Goal: Contribute content: Add original content to the website for others to see

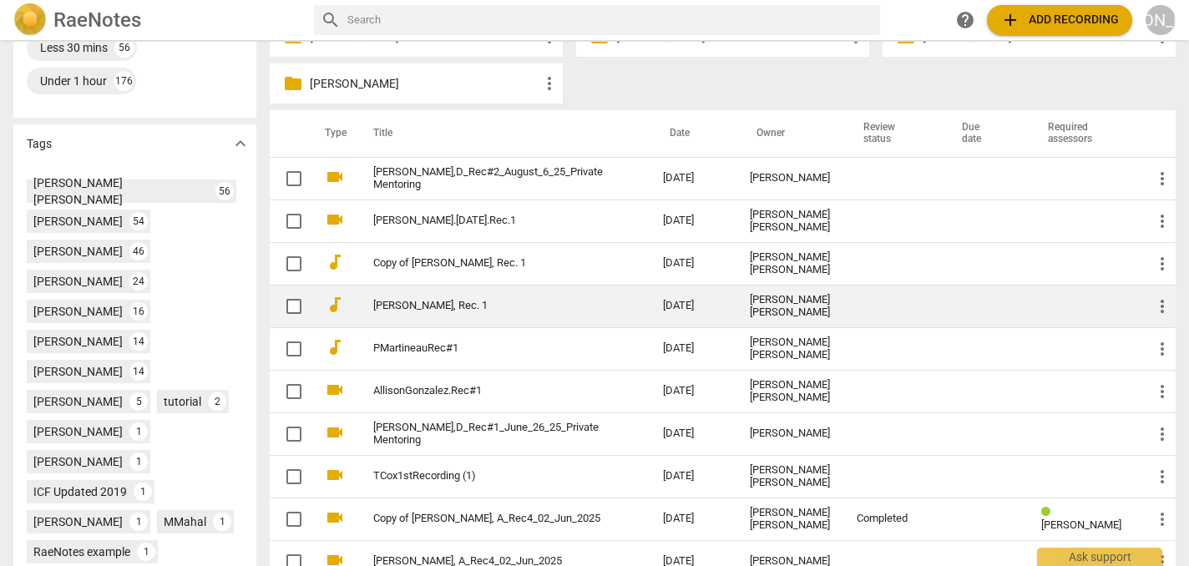
scroll to position [474, 0]
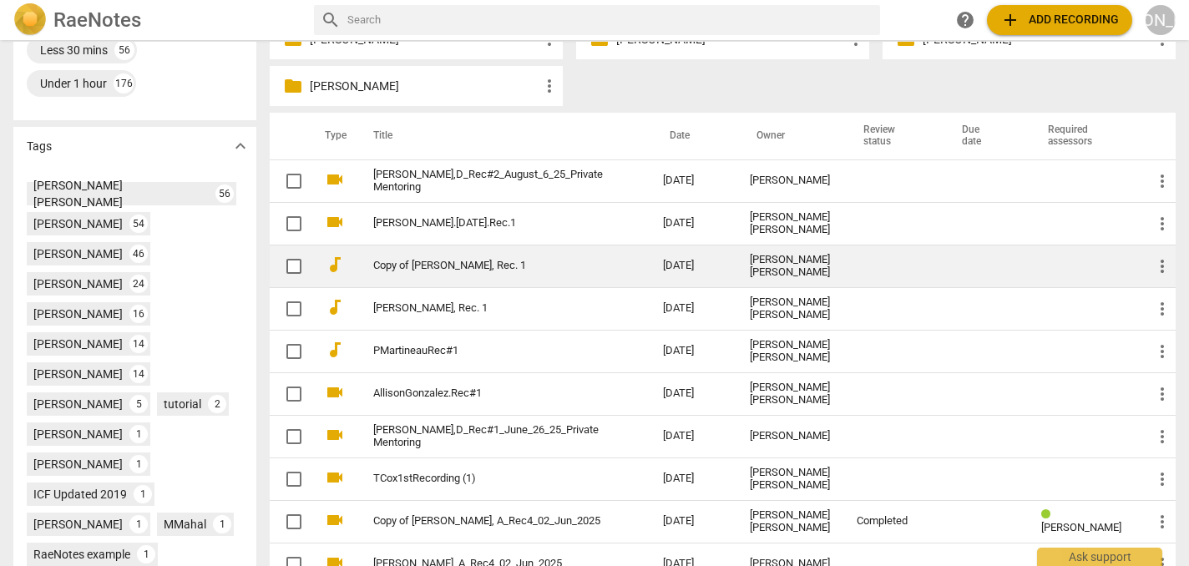
click at [1155, 269] on span "more_vert" at bounding box center [1162, 266] width 20 height 20
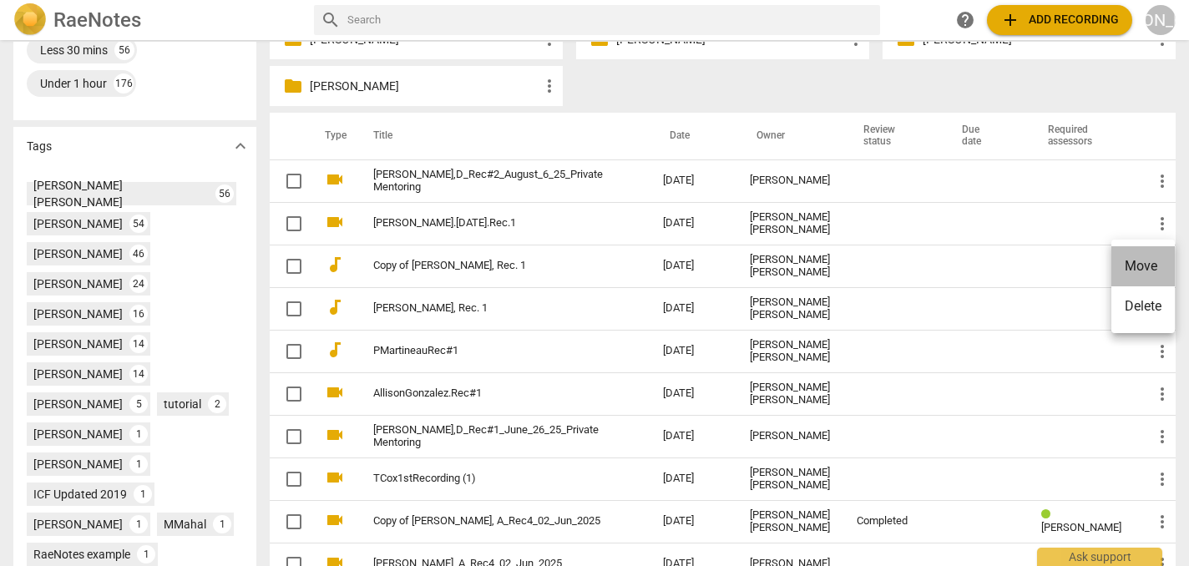
click at [1134, 261] on li "Move" at bounding box center [1142, 266] width 63 height 40
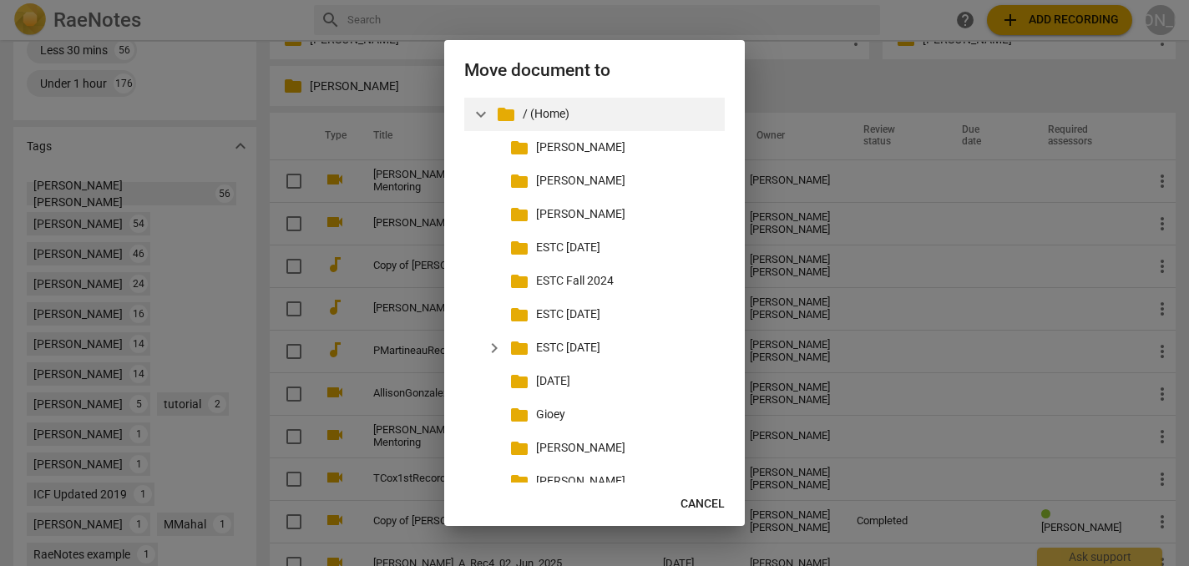
scroll to position [0, 0]
click at [562, 120] on p "/ (Home)" at bounding box center [620, 114] width 195 height 18
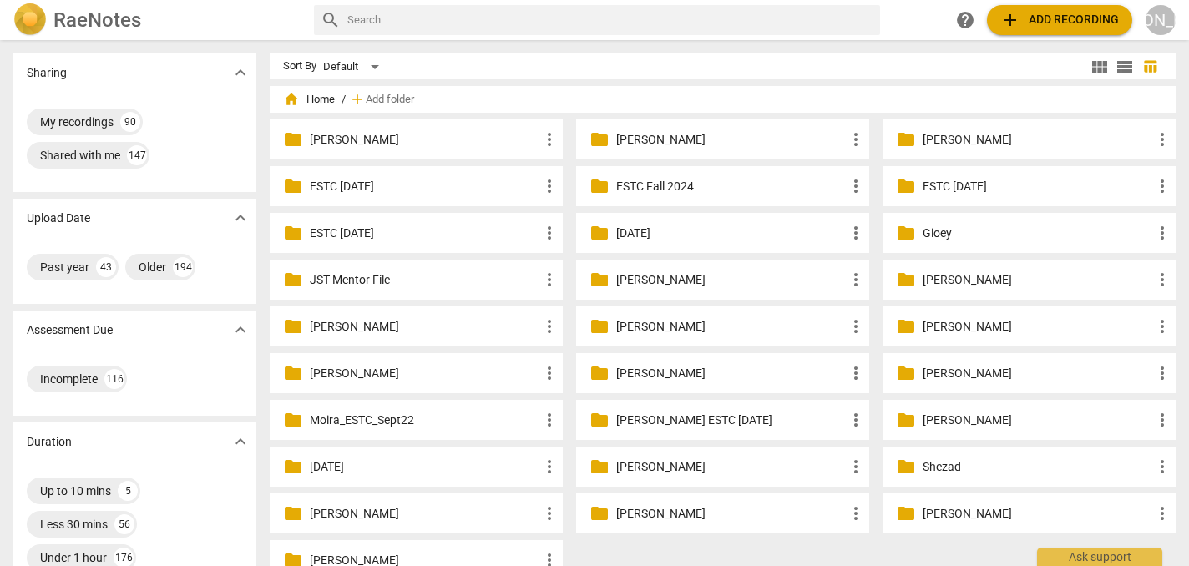
click at [1042, 20] on span "add Add recording" at bounding box center [1059, 20] width 119 height 20
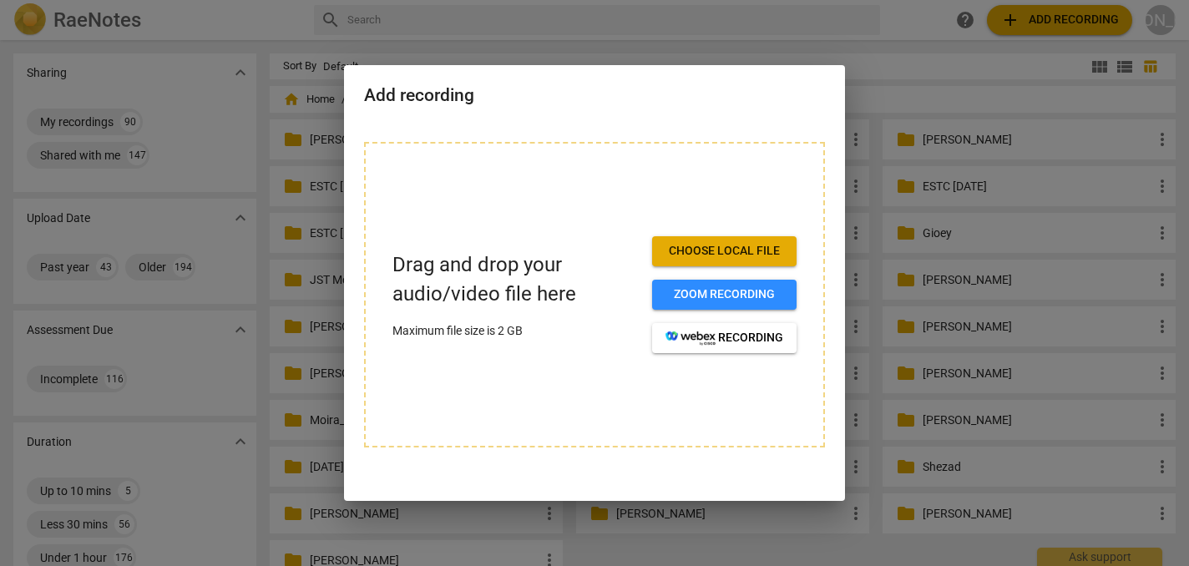
click at [169, 70] on div at bounding box center [594, 283] width 1189 height 566
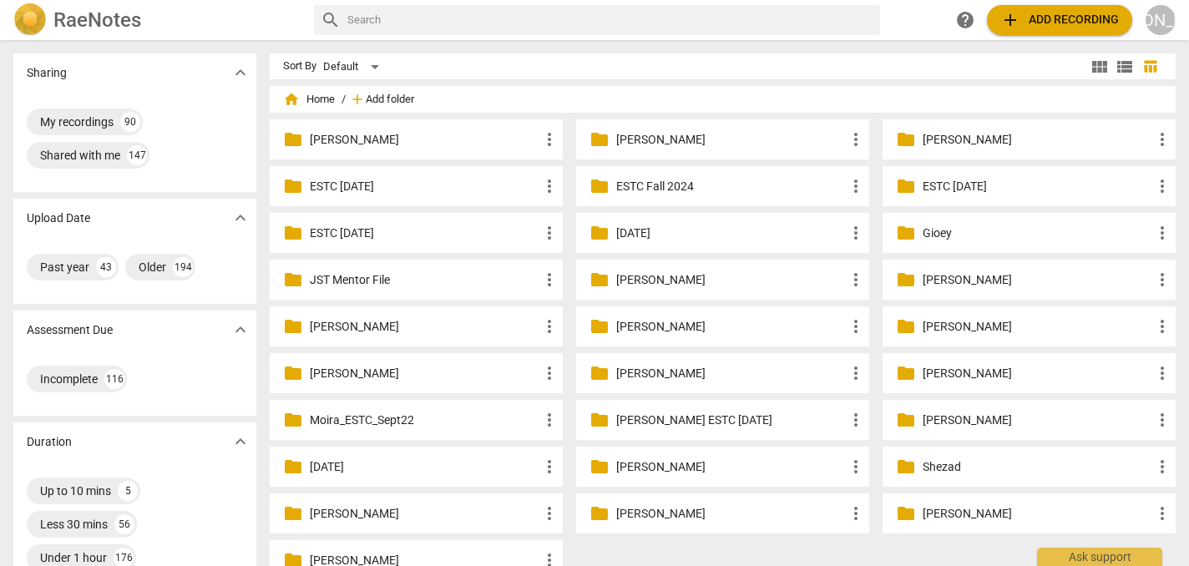
click at [414, 98] on span "Add folder" at bounding box center [390, 100] width 48 height 13
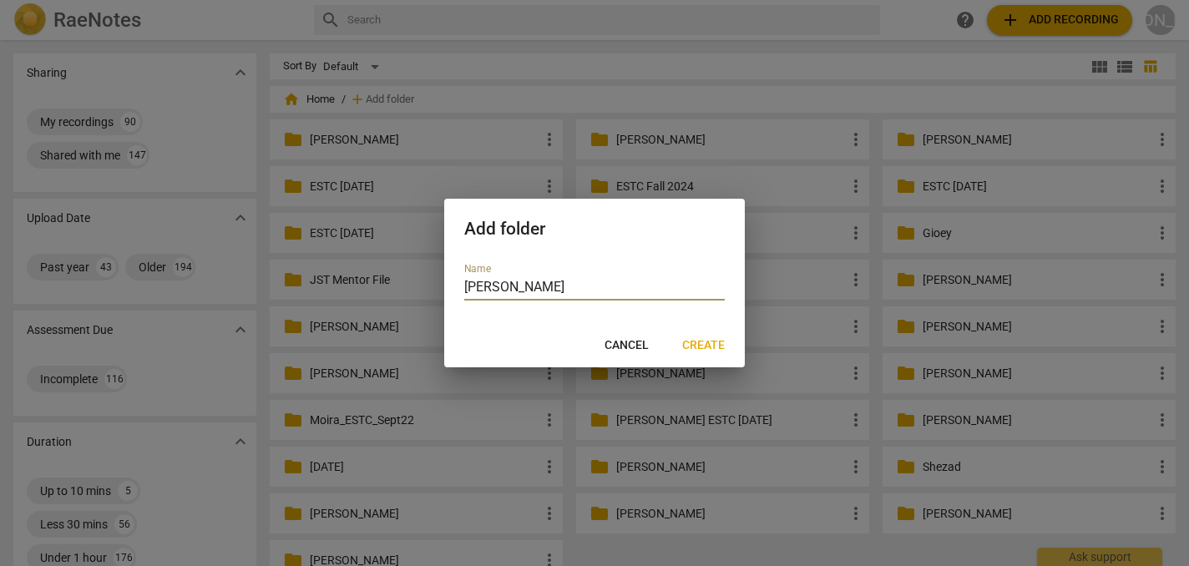
type input "[PERSON_NAME]"
click at [705, 344] on span "Create" at bounding box center [703, 345] width 43 height 17
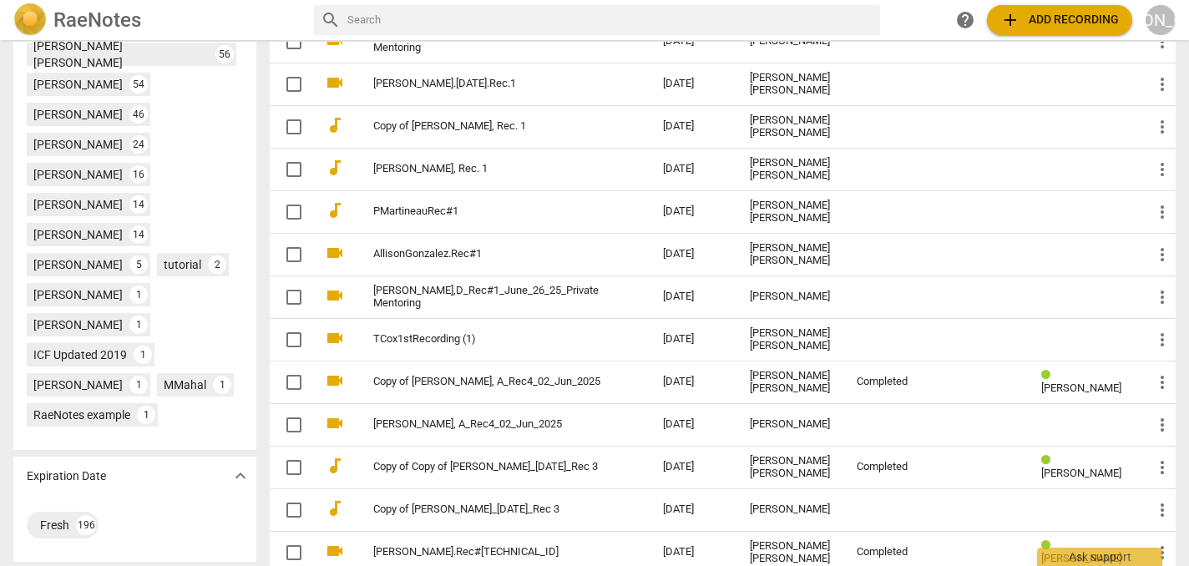
scroll to position [605, 0]
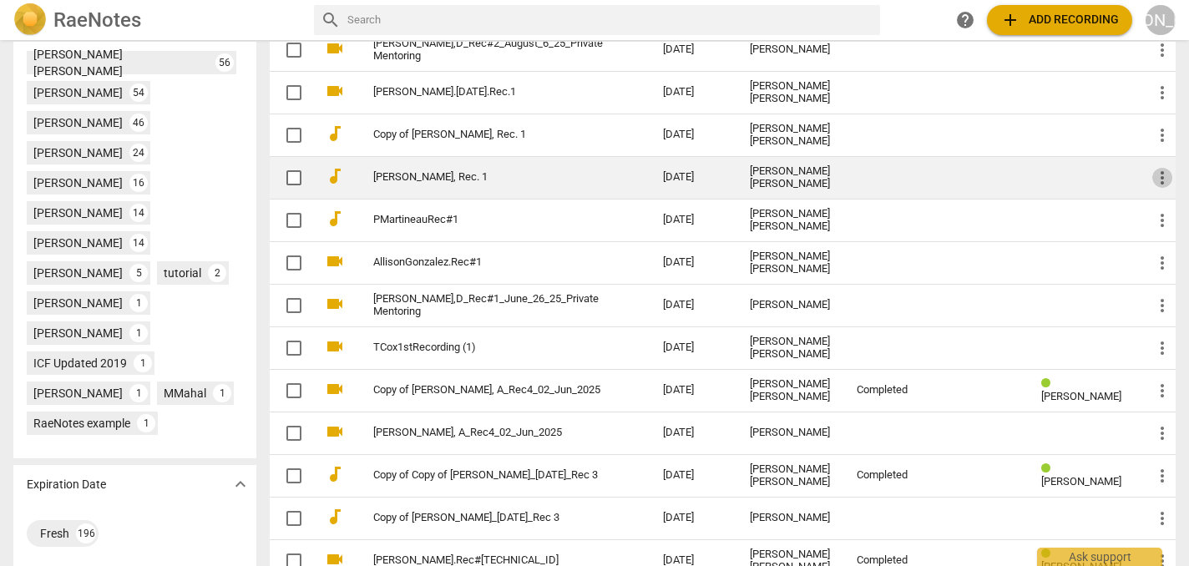
click at [1155, 177] on span "more_vert" at bounding box center [1162, 178] width 20 height 20
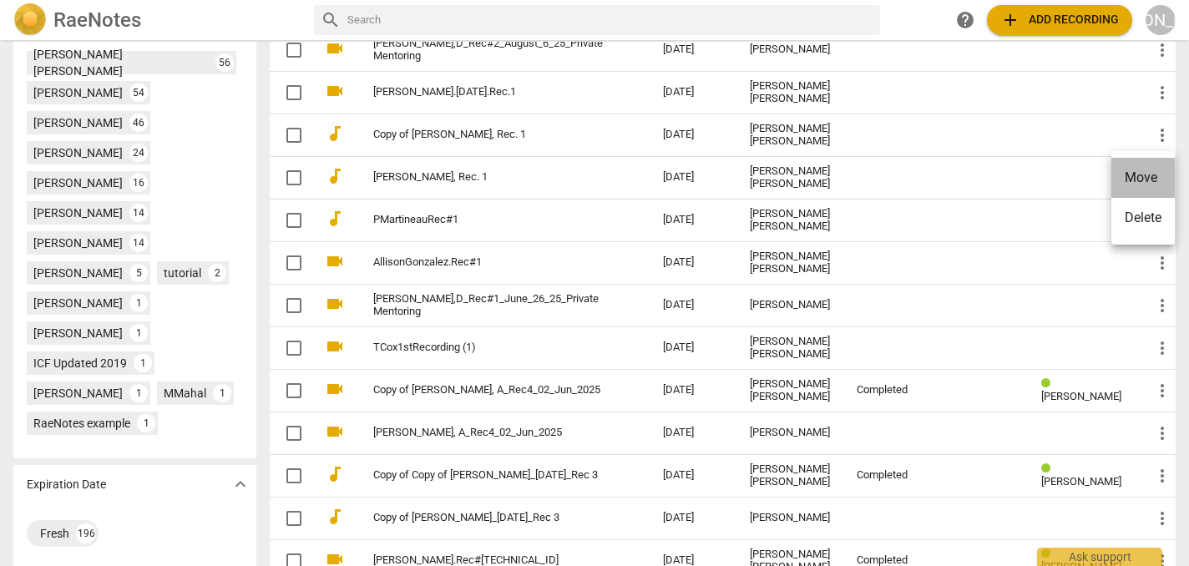
click at [1142, 171] on li "Move" at bounding box center [1142, 178] width 63 height 40
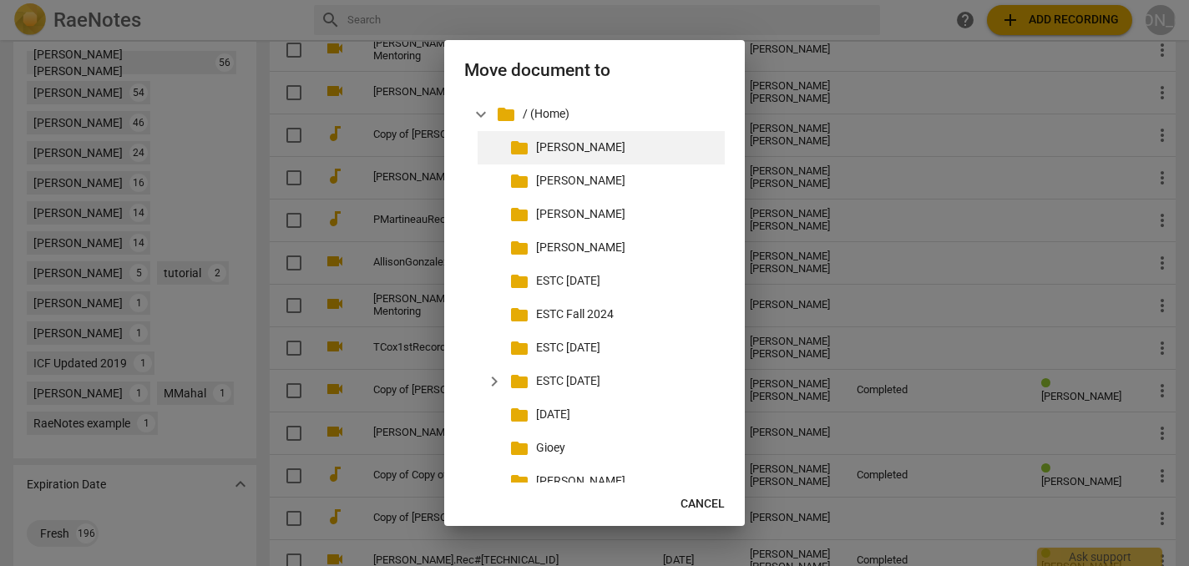
click at [602, 147] on p "[PERSON_NAME]" at bounding box center [627, 148] width 182 height 18
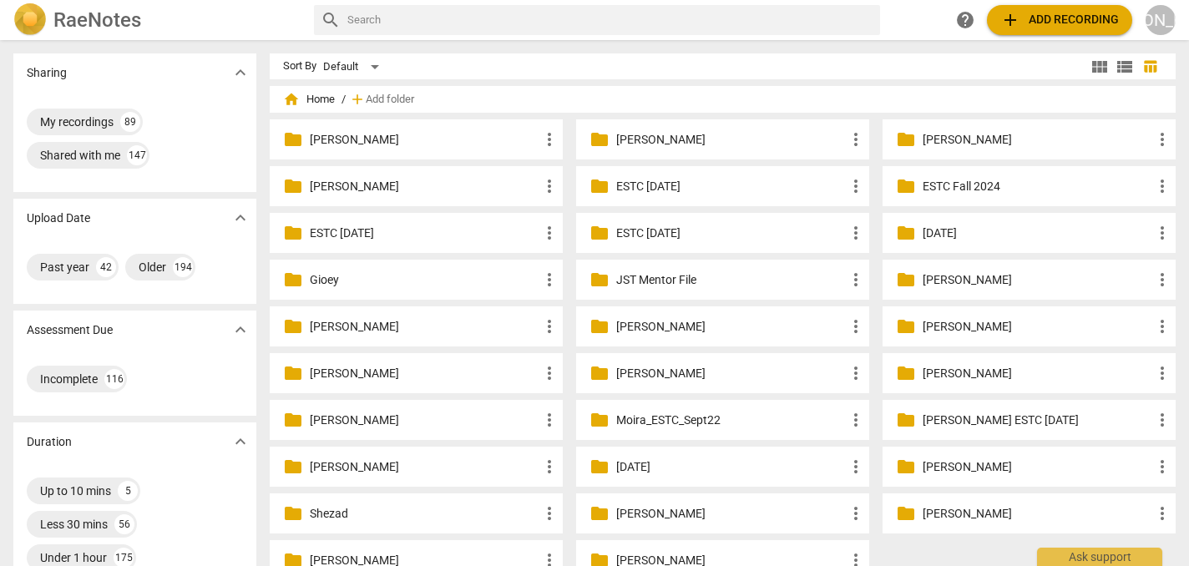
scroll to position [0, 0]
click at [1075, 13] on span "add Add recording" at bounding box center [1059, 20] width 119 height 20
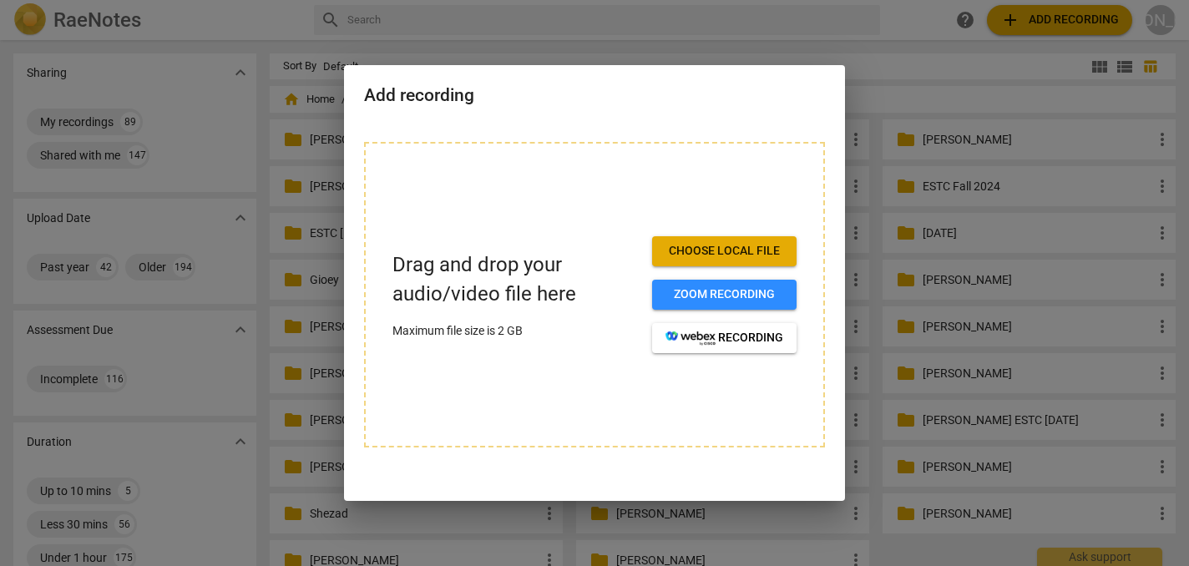
click at [736, 252] on span "Choose local file" at bounding box center [725, 251] width 118 height 17
click at [723, 461] on div "Drag and drop your audio/video file here Maximum file size is 2 GB Choose local…" at bounding box center [594, 305] width 501 height 366
click at [980, 60] on div at bounding box center [594, 283] width 1189 height 566
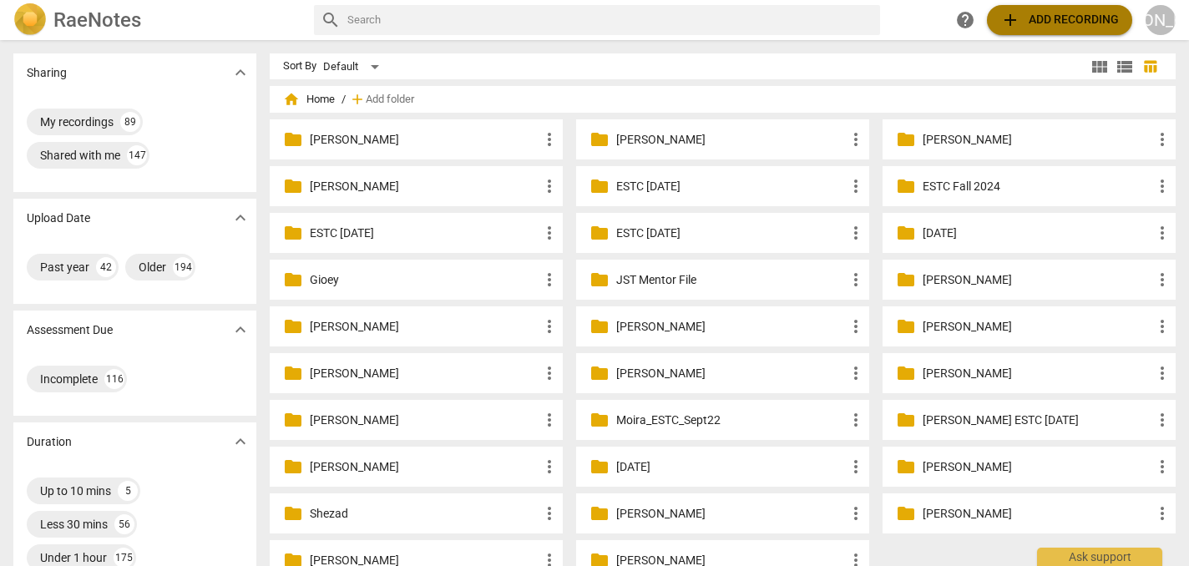
click at [1044, 23] on span "add Add recording" at bounding box center [1059, 20] width 119 height 20
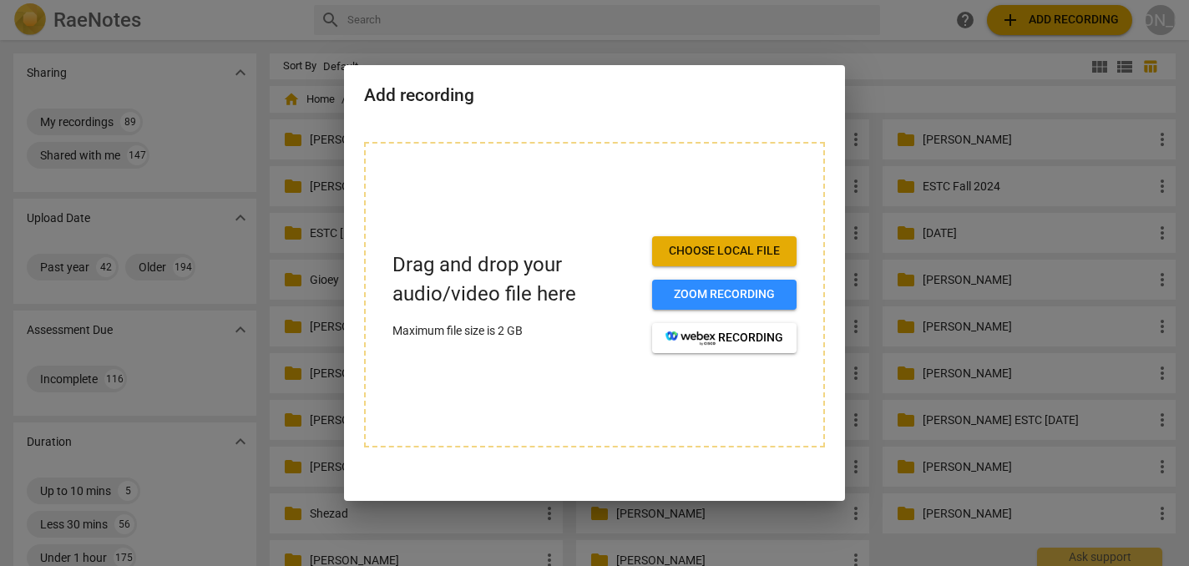
click at [729, 247] on span "Choose local file" at bounding box center [725, 251] width 118 height 17
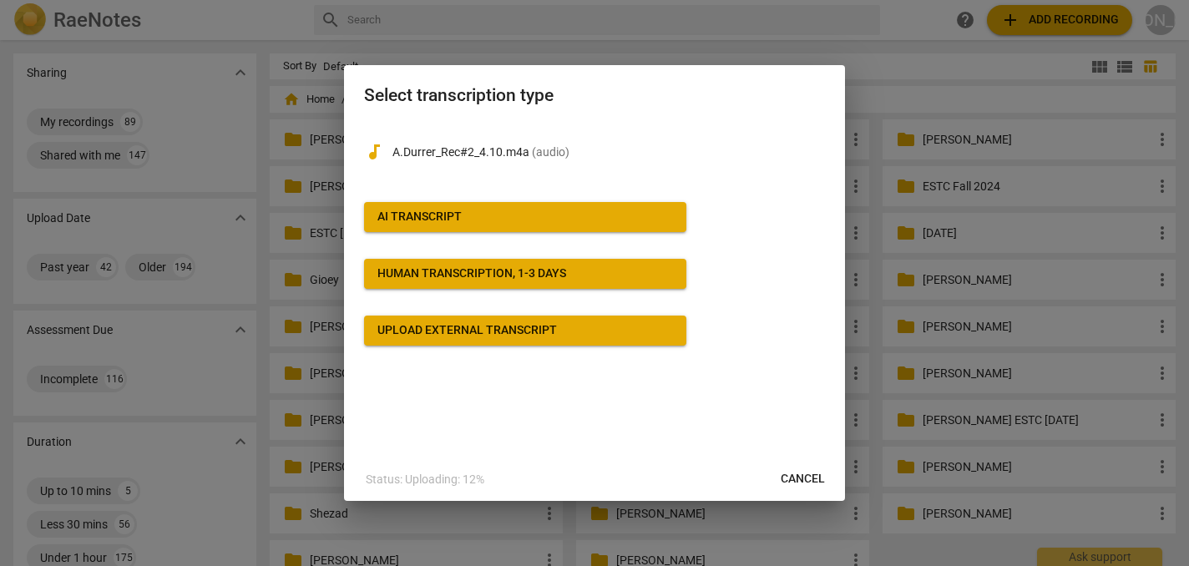
click at [513, 217] on span "AI Transcript" at bounding box center [525, 217] width 296 height 17
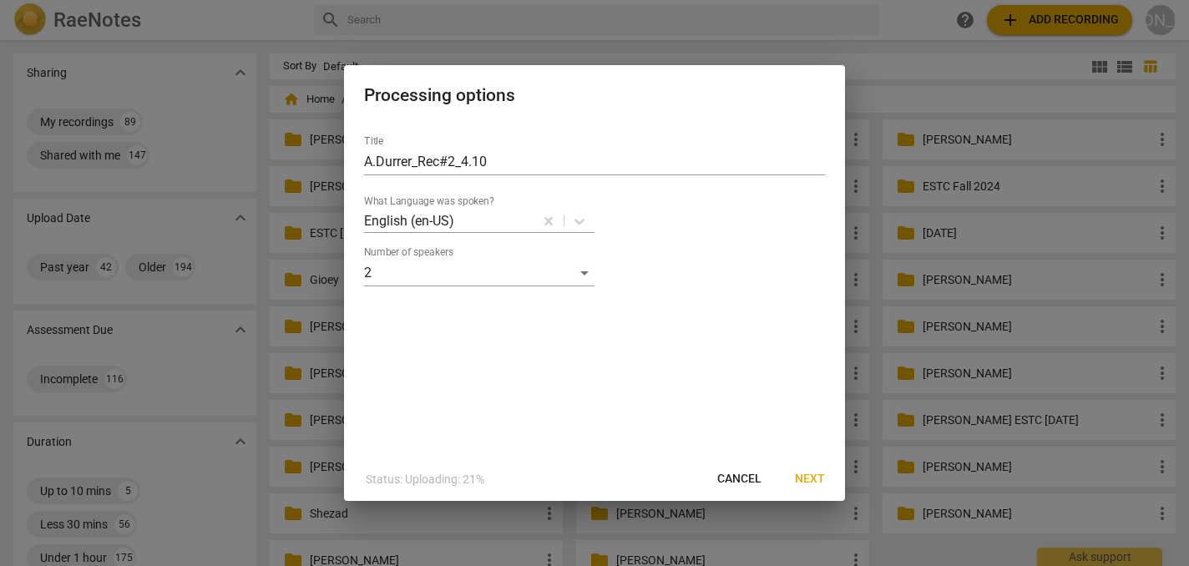
click at [815, 478] on span "Next" at bounding box center [810, 479] width 30 height 17
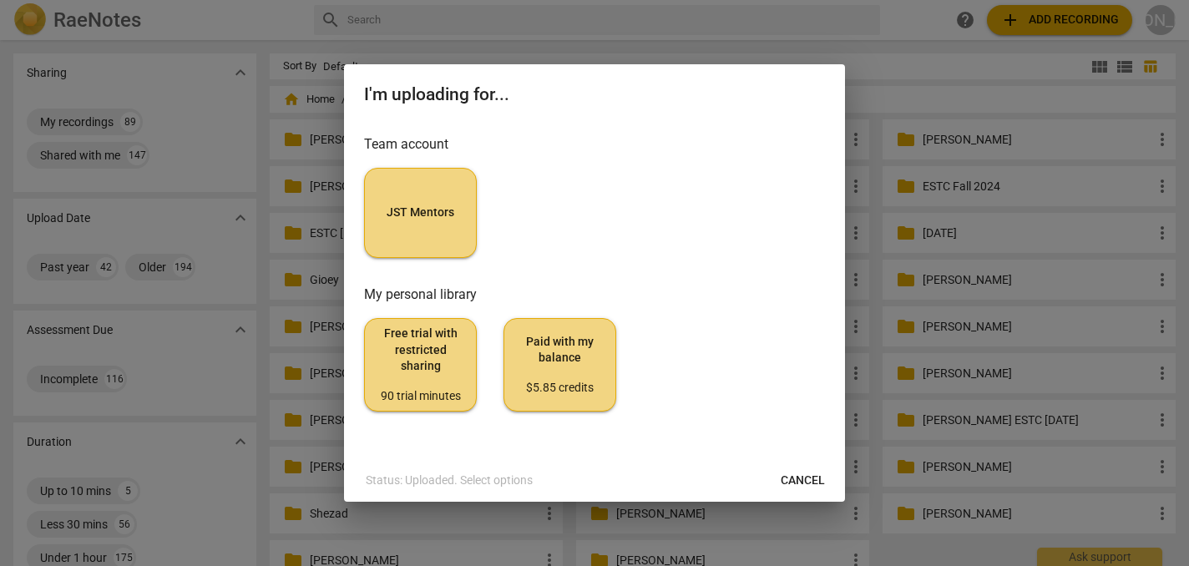
click at [815, 478] on span "Cancel" at bounding box center [803, 481] width 44 height 17
click at [398, 215] on span "JST Mentors" at bounding box center [420, 213] width 84 height 17
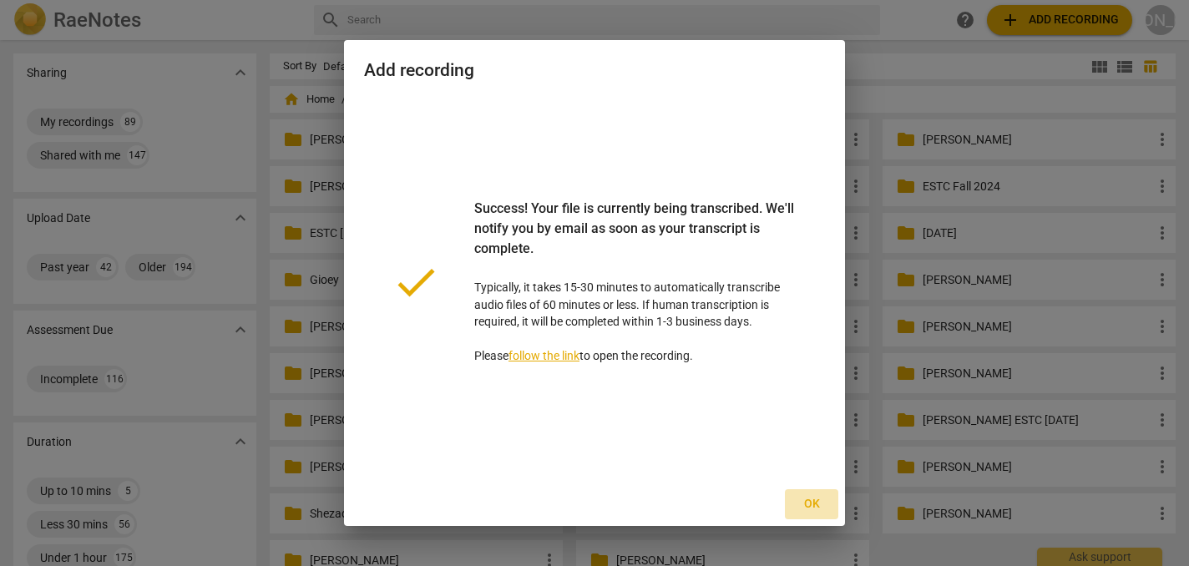
click at [810, 505] on span "Ok" at bounding box center [811, 504] width 27 height 17
